Goal: Task Accomplishment & Management: Use online tool/utility

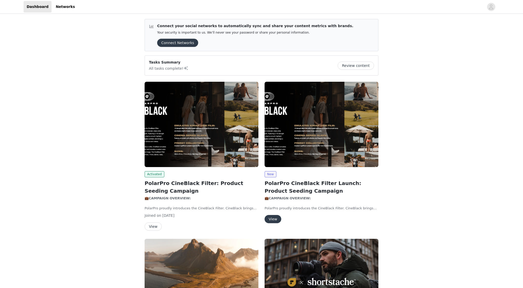
click at [156, 226] on button "View" at bounding box center [153, 227] width 17 height 8
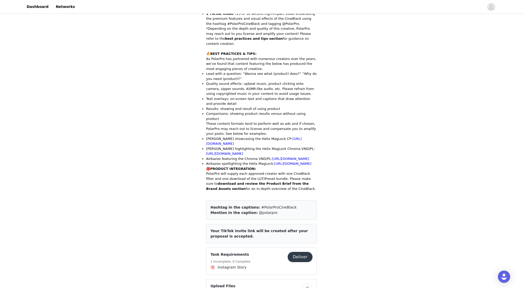
scroll to position [411, 0]
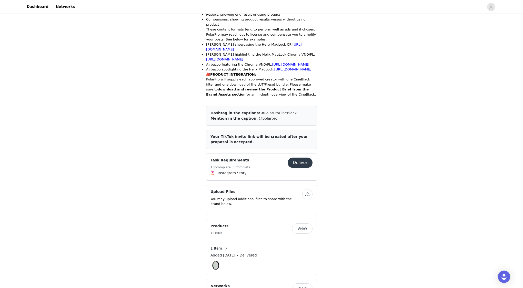
click at [299, 158] on button "Deliver" at bounding box center [300, 163] width 25 height 10
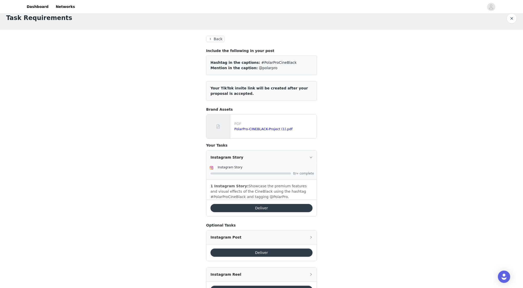
scroll to position [67, 0]
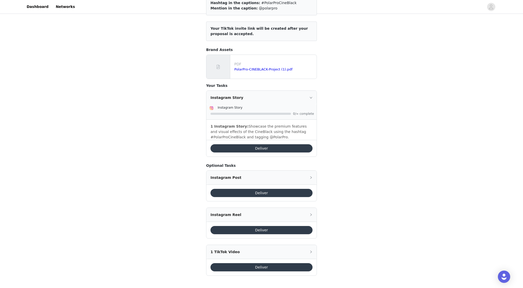
click at [241, 147] on button "Deliver" at bounding box center [262, 148] width 102 height 8
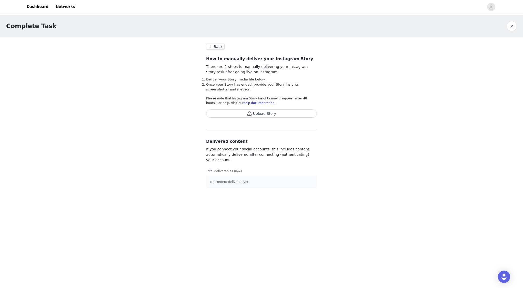
click at [259, 115] on button "Upload Story" at bounding box center [261, 114] width 111 height 8
click at [272, 114] on button "Upload Story" at bounding box center [261, 114] width 111 height 8
